Goal: Entertainment & Leisure: Consume media (video, audio)

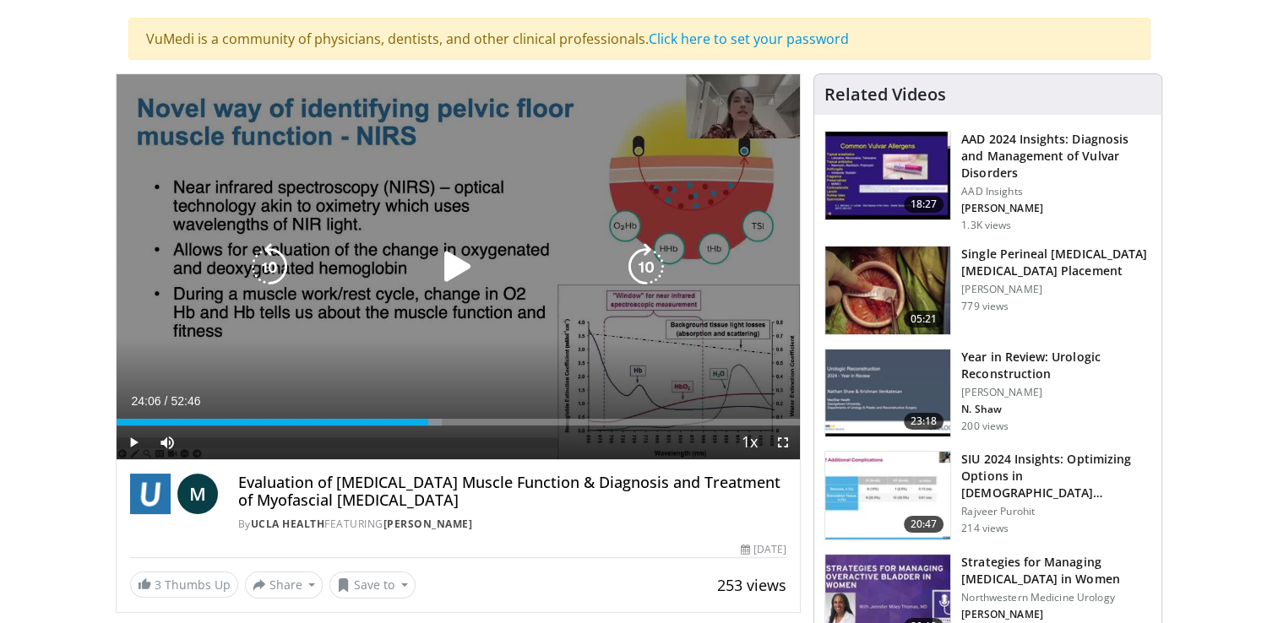
click at [453, 265] on icon "Video Player" at bounding box center [457, 266] width 47 height 47
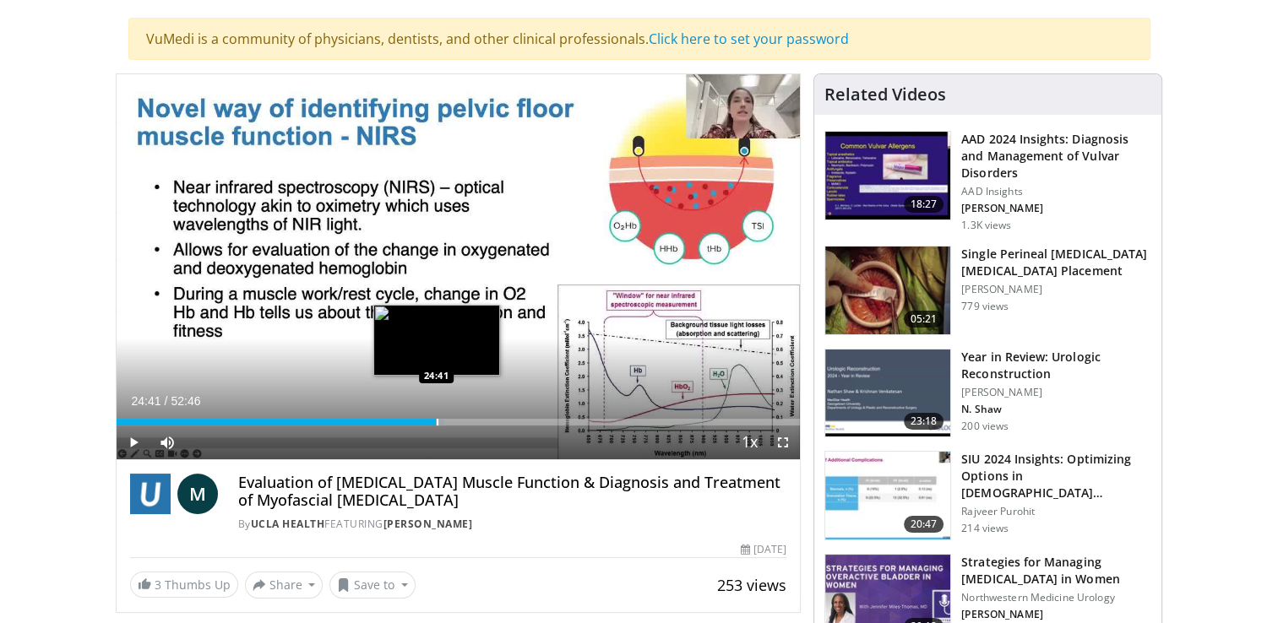
click at [437, 420] on div "Progress Bar" at bounding box center [438, 422] width 2 height 7
click at [455, 415] on div "Loaded : 49.19% 26:11 26:11" at bounding box center [459, 418] width 684 height 16
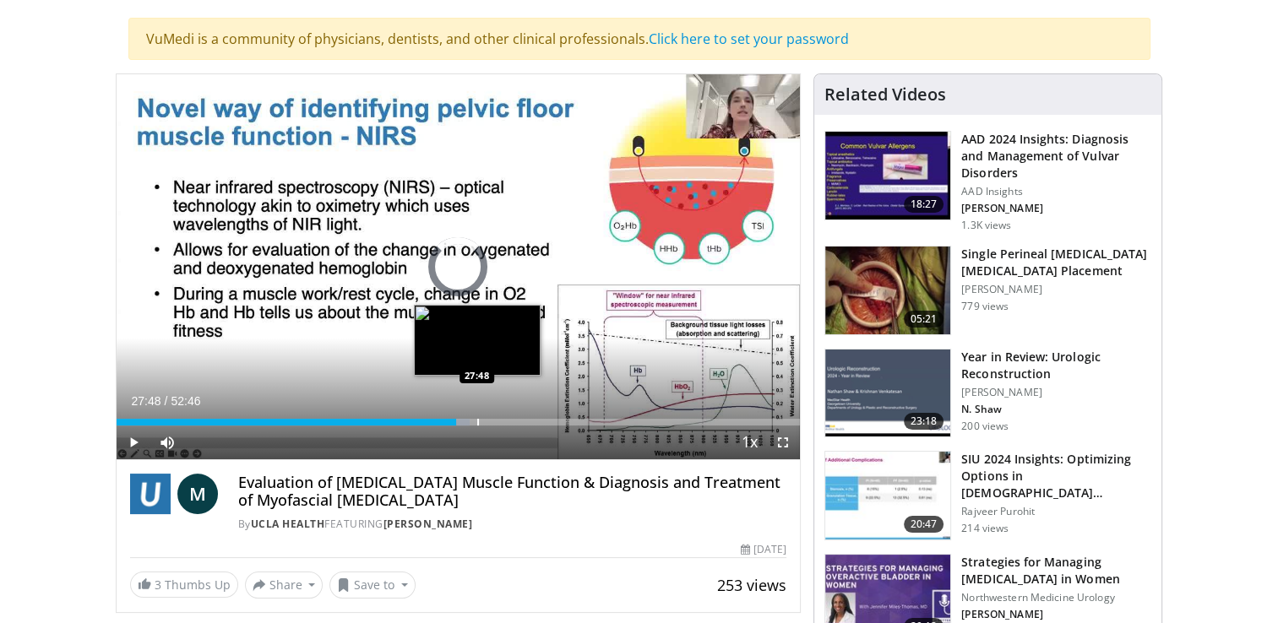
click at [477, 420] on div "Progress Bar" at bounding box center [478, 422] width 2 height 7
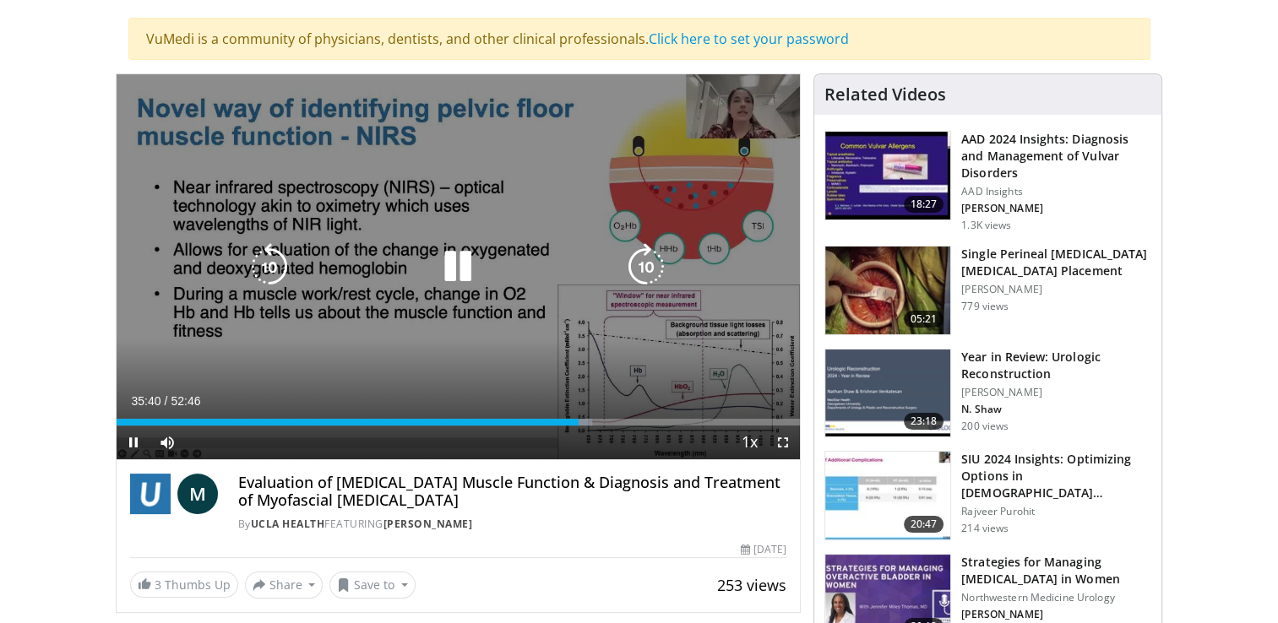
click at [446, 261] on icon "Video Player" at bounding box center [457, 266] width 47 height 47
click at [451, 251] on icon "Video Player" at bounding box center [457, 266] width 47 height 47
click at [459, 269] on icon "Video Player" at bounding box center [457, 266] width 47 height 47
